Goal: Task Accomplishment & Management: Manage account settings

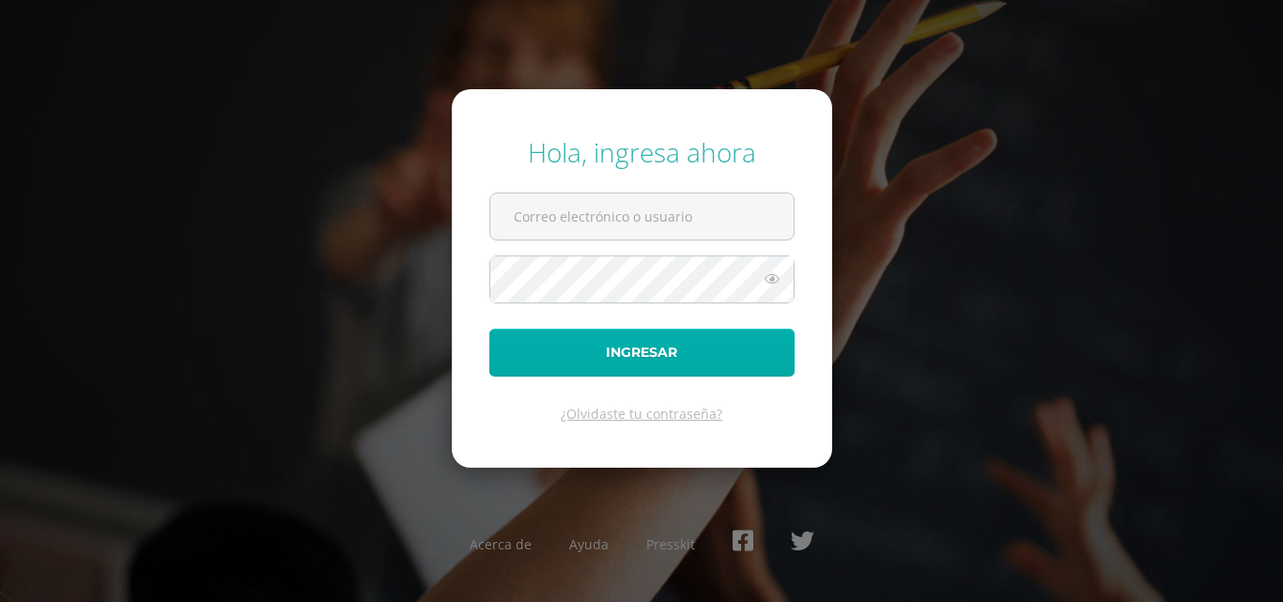
type input "milv.judy@gmail.com"
click at [652, 347] on button "Ingresar" at bounding box center [641, 353] width 305 height 48
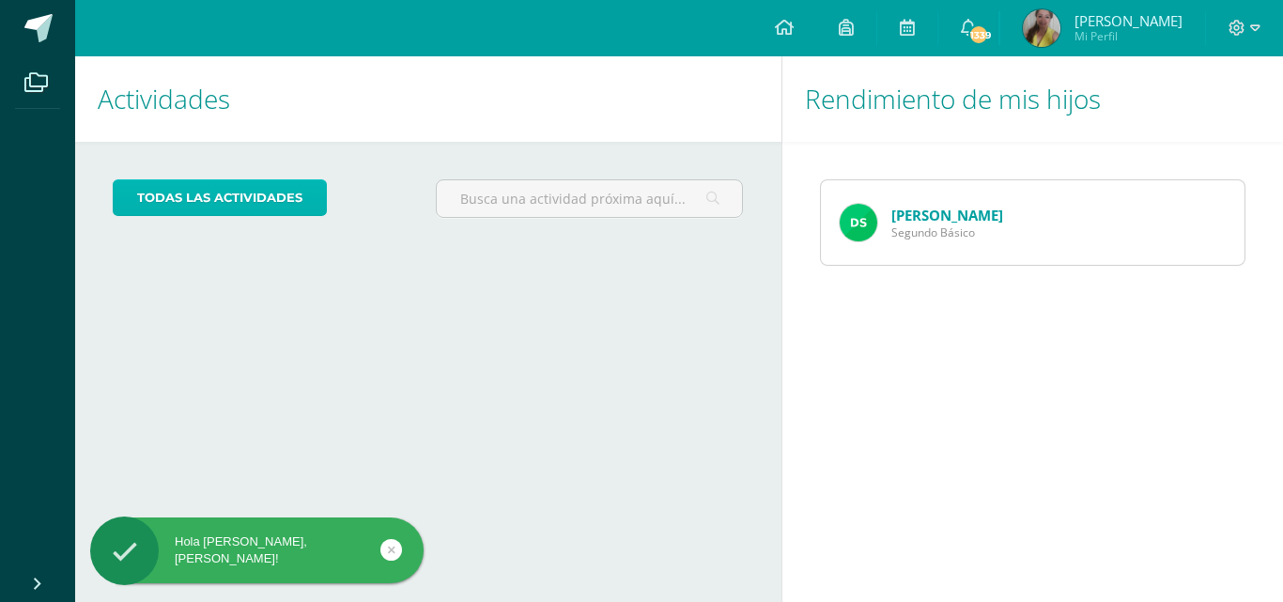
click at [286, 189] on link "todas las Actividades" at bounding box center [220, 197] width 214 height 37
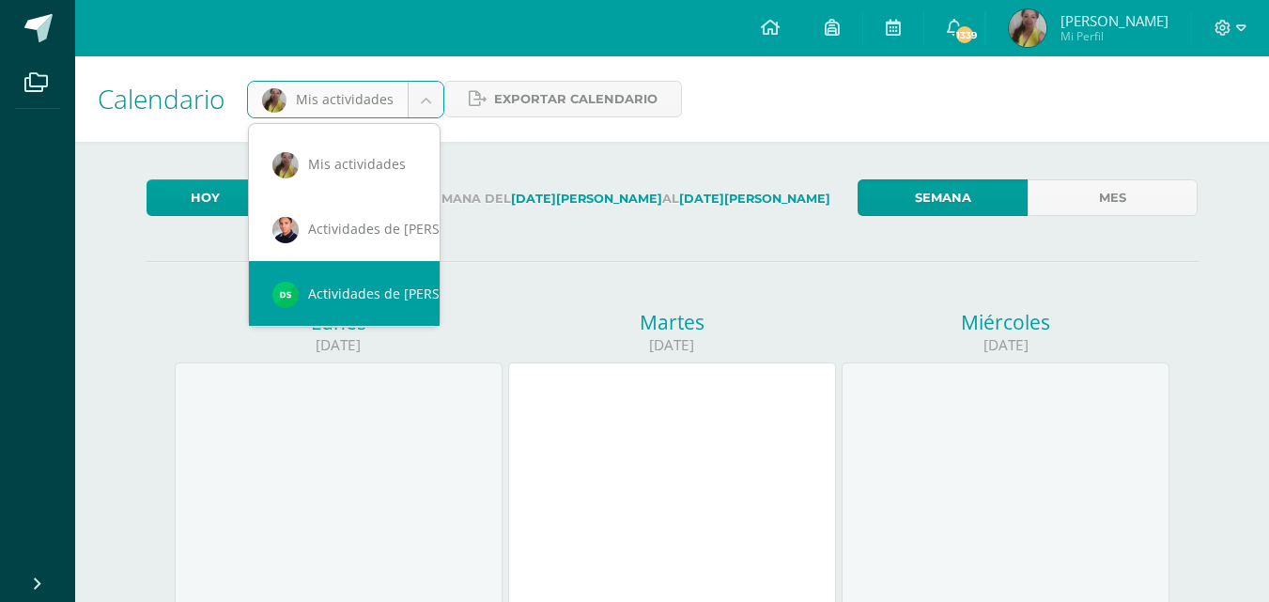
scroll to position [0, 17]
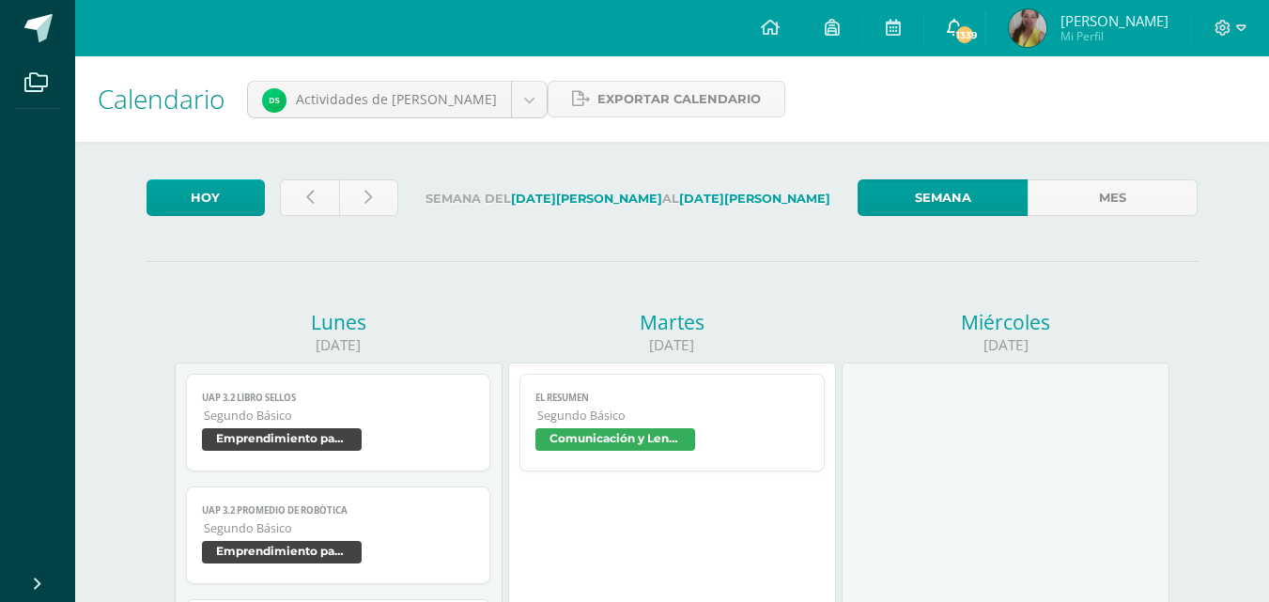
click at [962, 34] on icon at bounding box center [954, 27] width 15 height 17
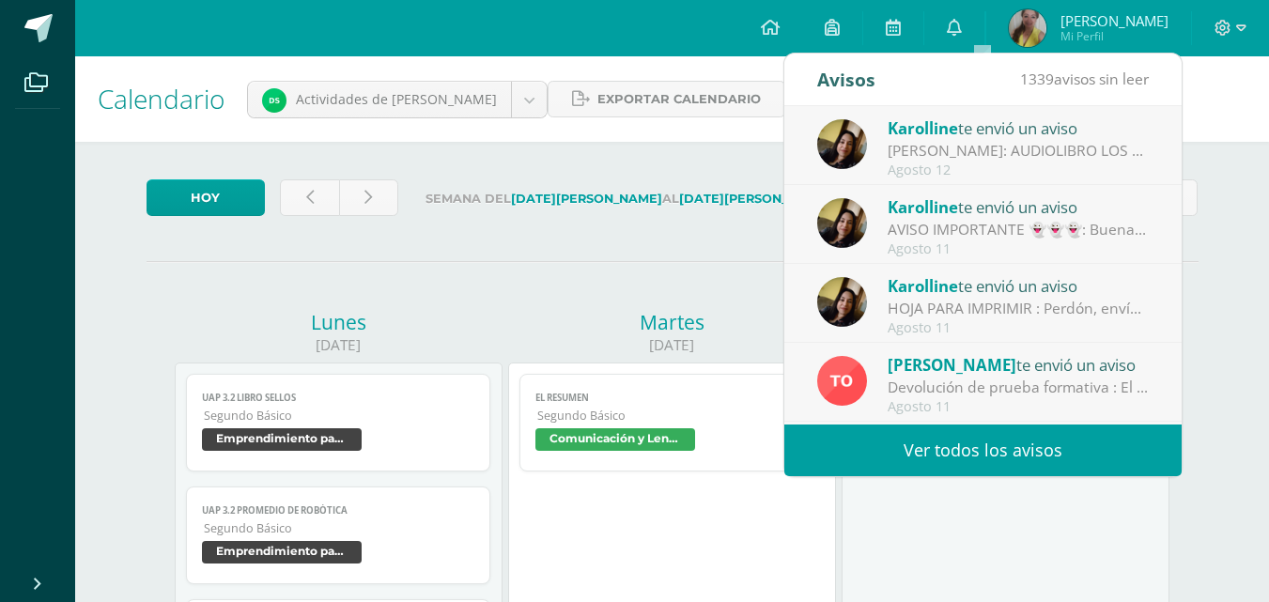
click at [958, 281] on span "Karolline" at bounding box center [922, 286] width 70 height 22
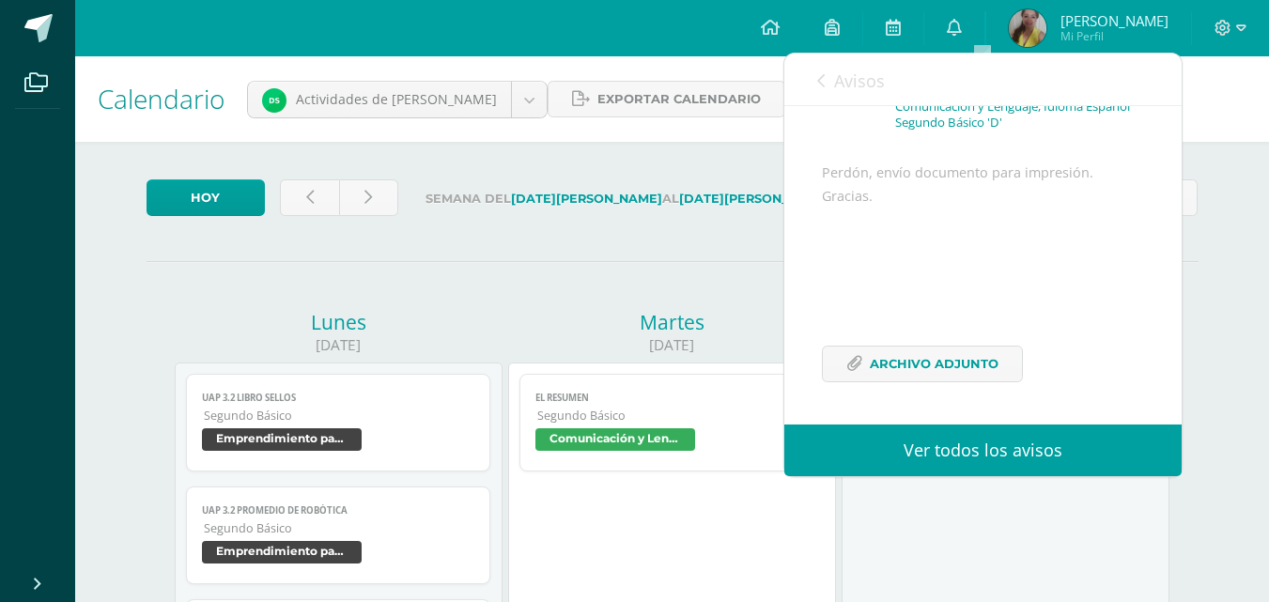
scroll to position [176, 0]
click at [928, 353] on span "Archivo Adjunto" at bounding box center [934, 363] width 129 height 35
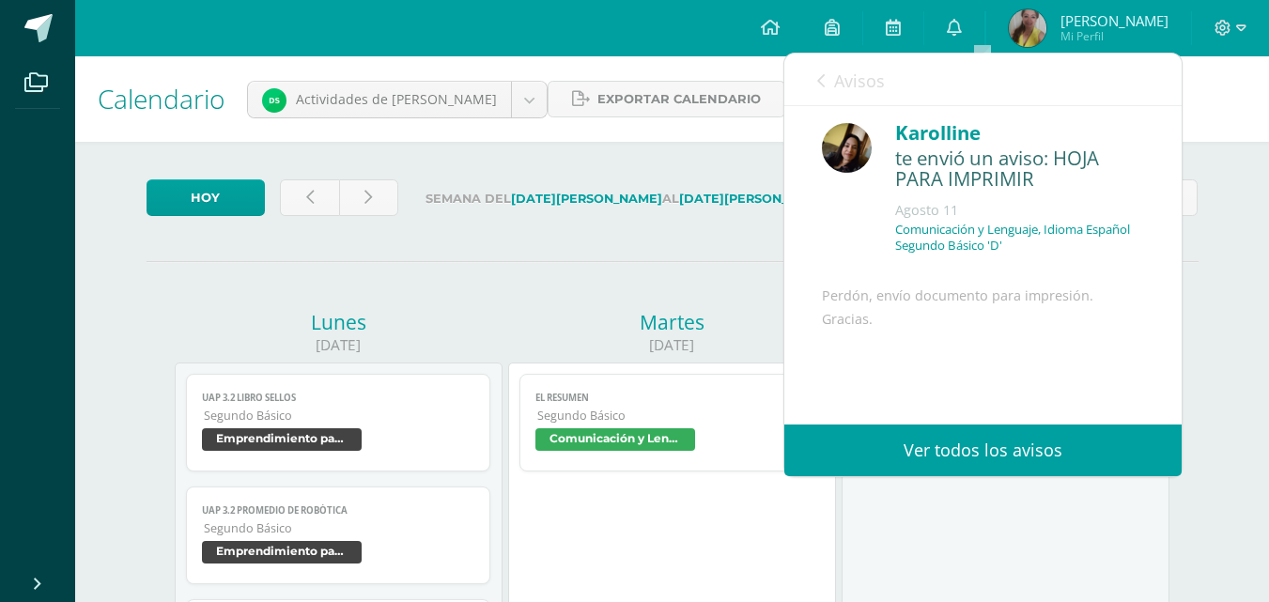
scroll to position [0, 0]
